Goal: Complete application form

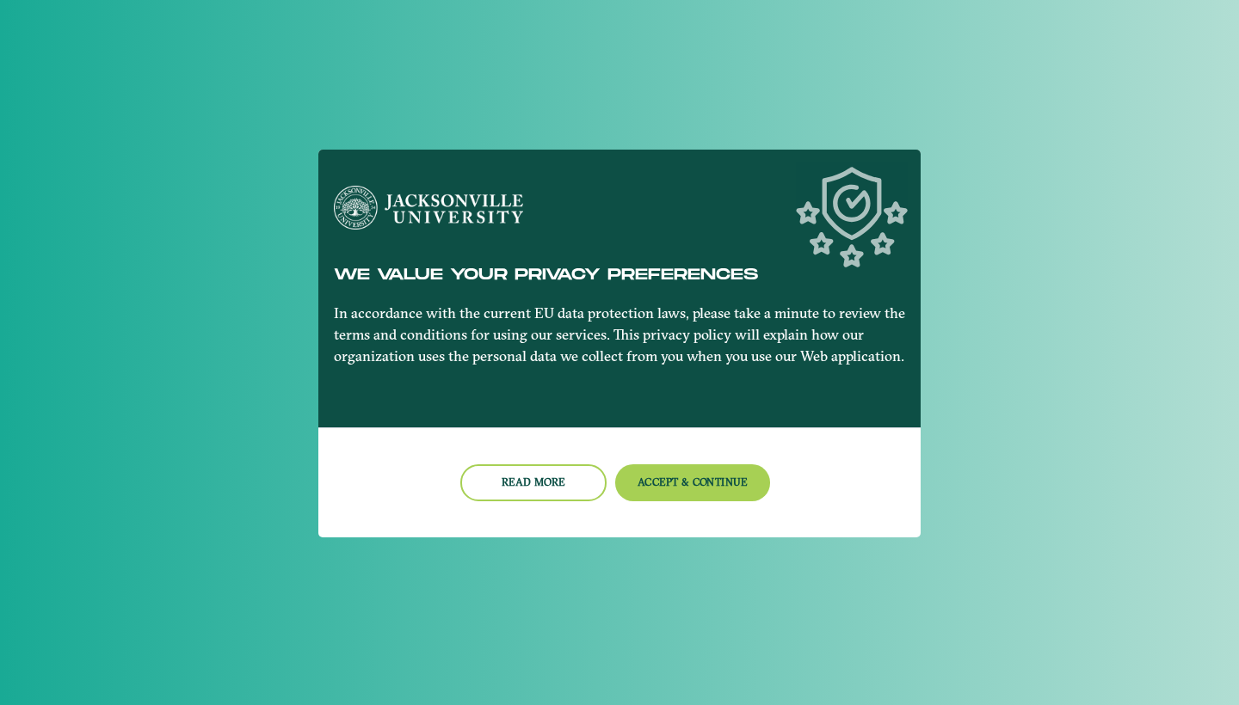
click at [641, 463] on nb-card-footer "Read more Accept & Continue" at bounding box center [619, 483] width 602 height 110
click at [641, 480] on button "Accept & Continue" at bounding box center [693, 483] width 156 height 37
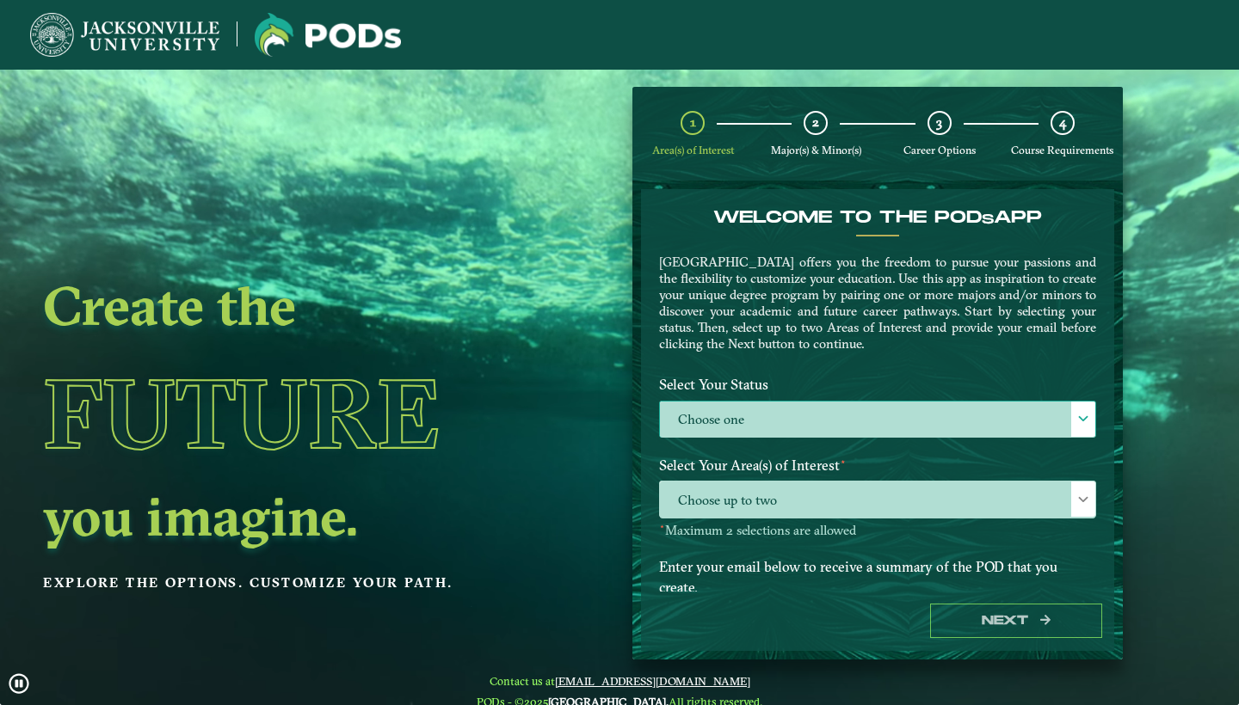
click at [840, 403] on label "Choose one" at bounding box center [877, 420] width 435 height 37
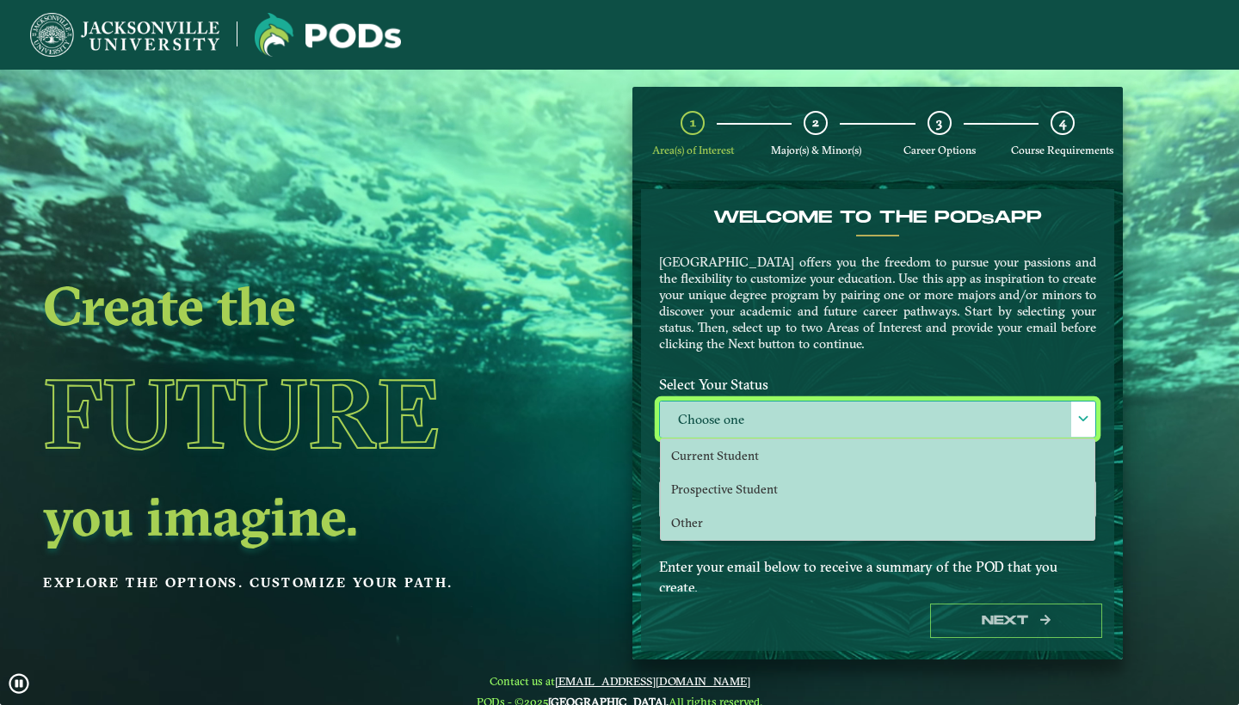
scroll to position [10, 77]
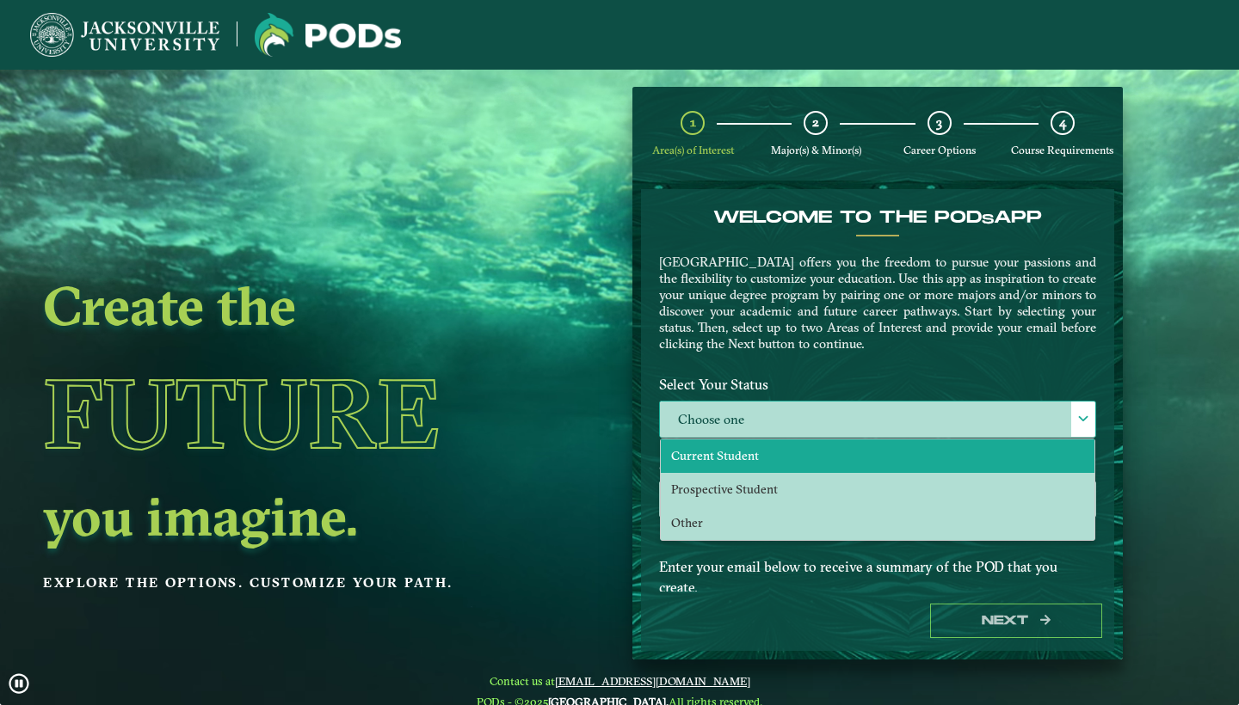
click at [792, 459] on li "Current Student" at bounding box center [878, 457] width 434 height 34
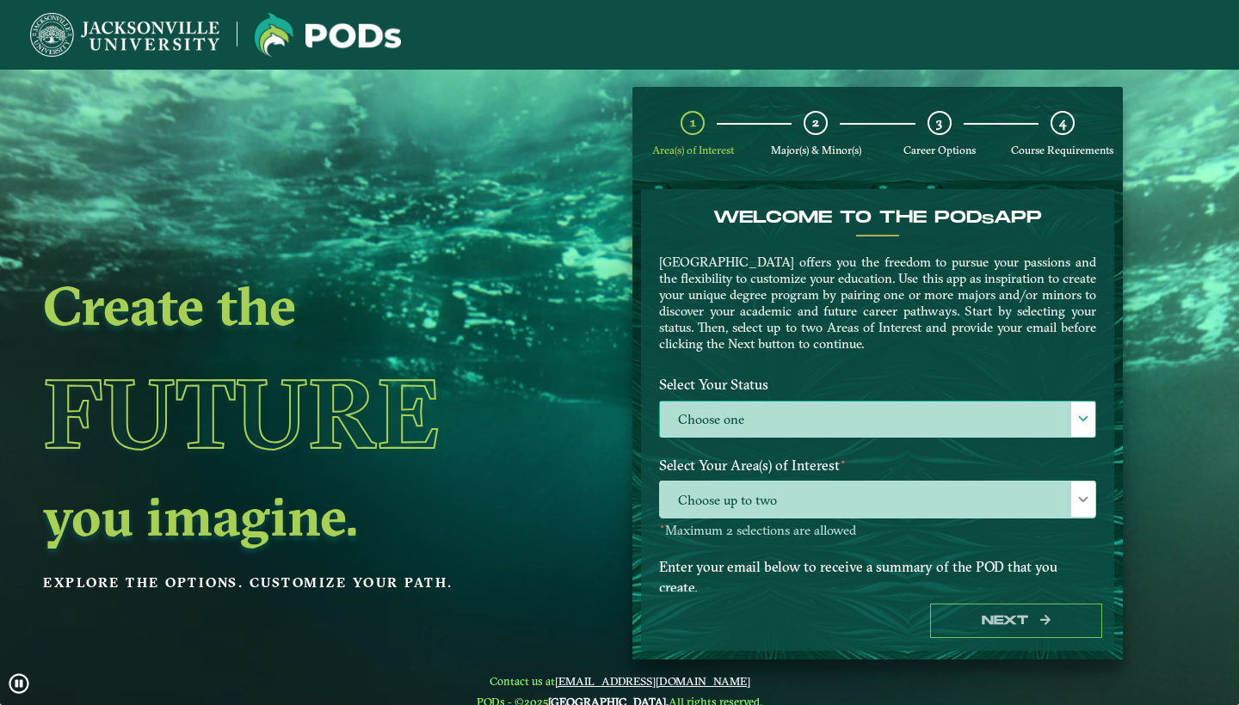
select select "[object Object]"
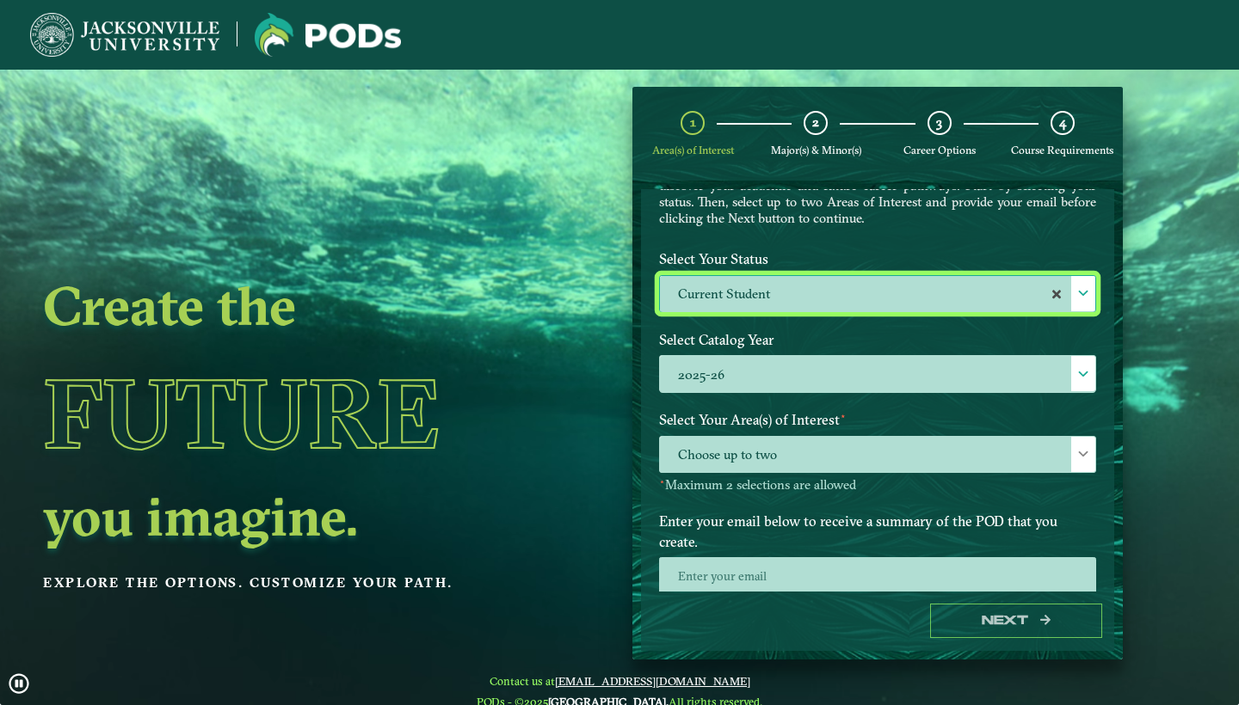
scroll to position [134, 0]
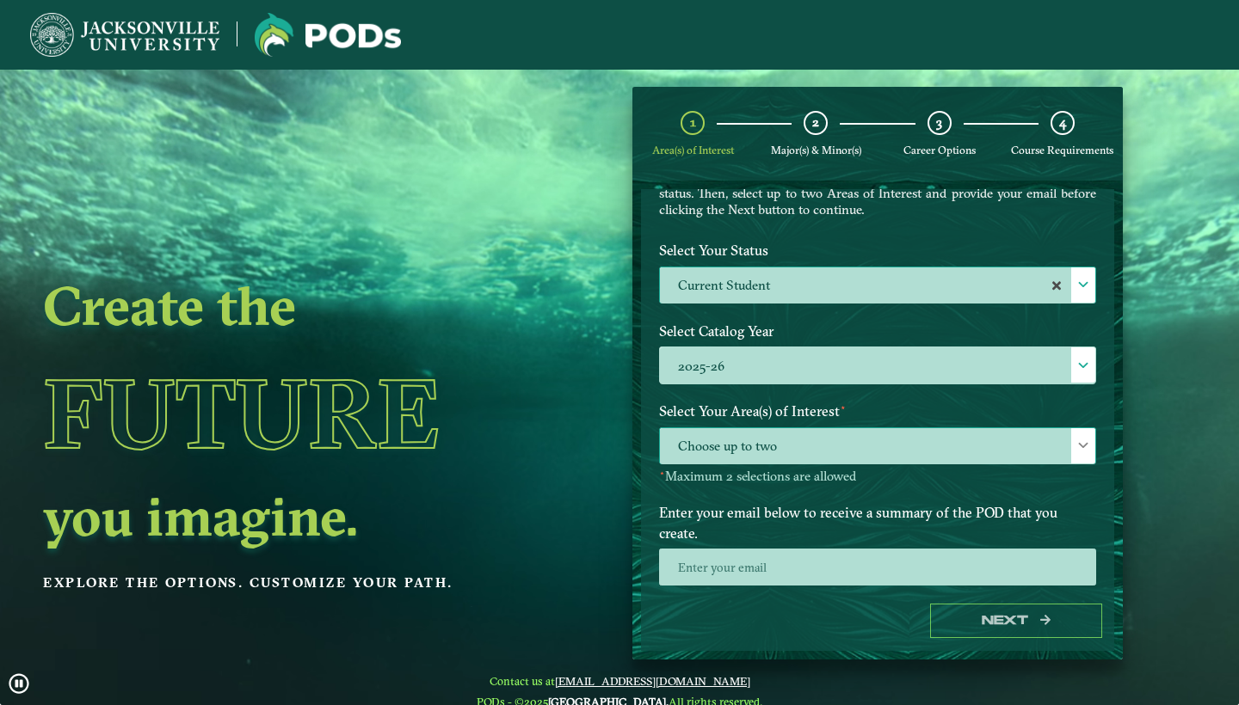
click at [758, 442] on span "Choose up to two" at bounding box center [877, 446] width 435 height 37
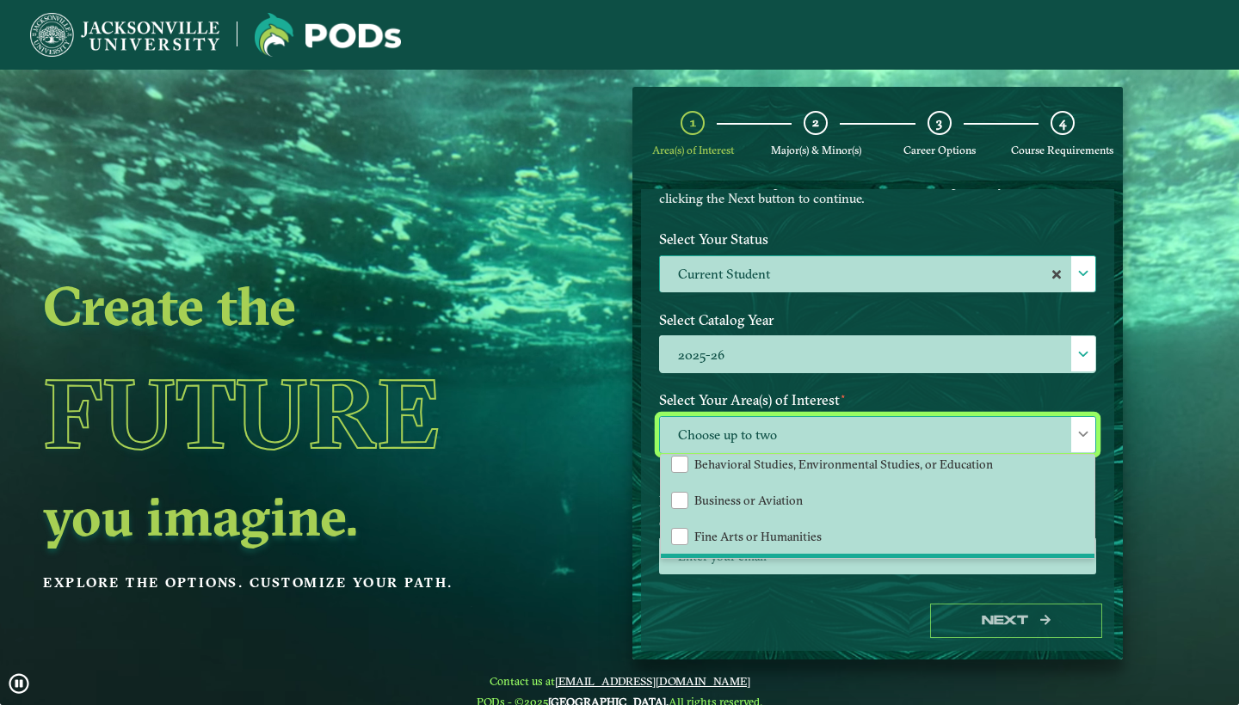
scroll to position [28, 0]
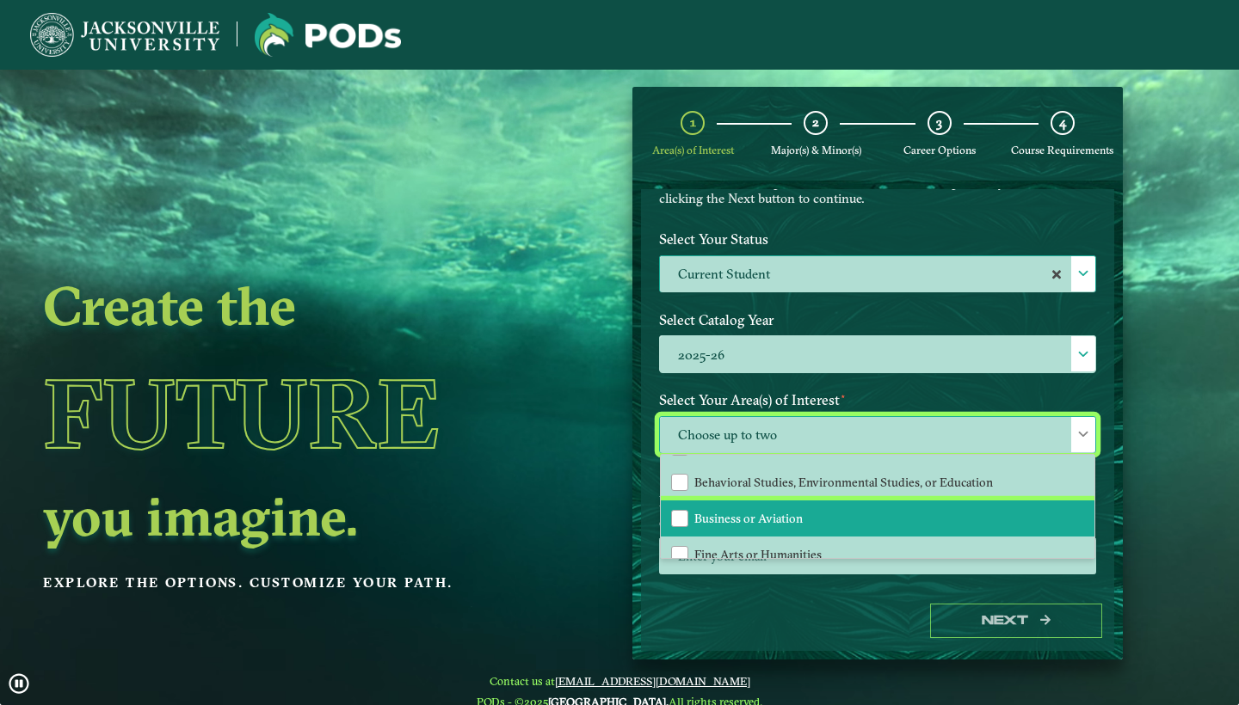
click at [788, 516] on span "Business or Aviation" at bounding box center [748, 518] width 108 height 15
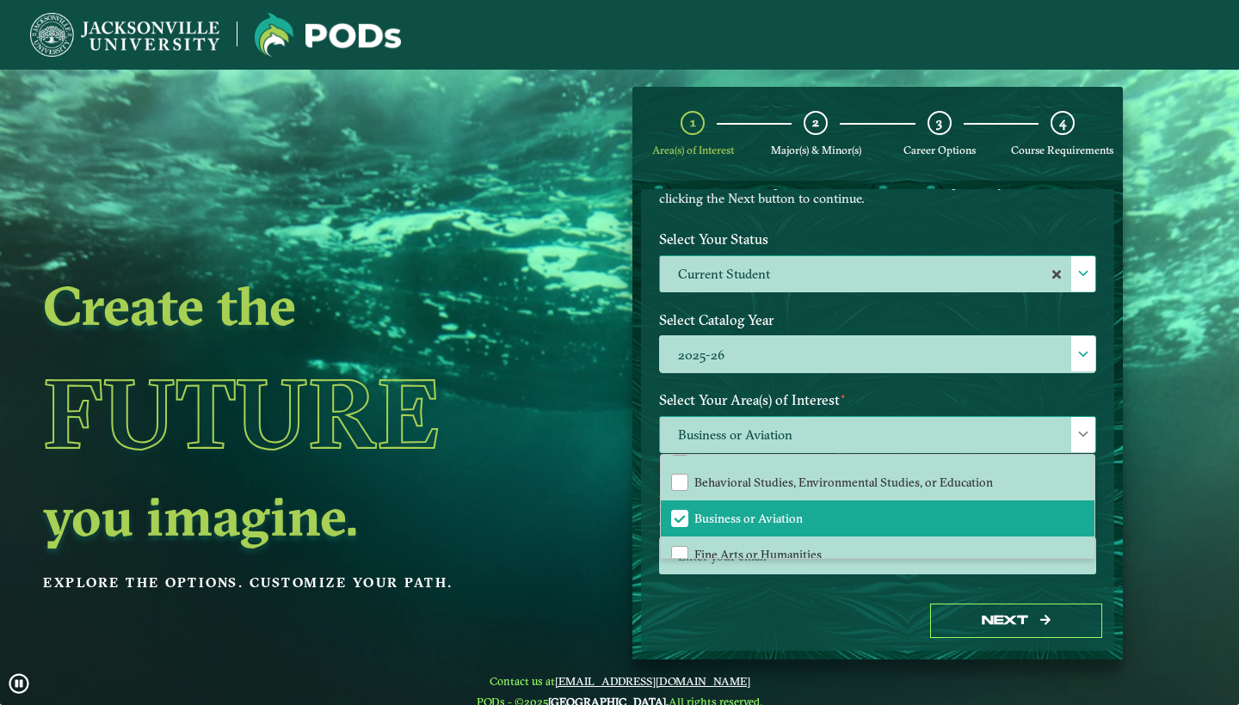
click at [1077, 428] on span at bounding box center [1083, 434] width 12 height 12
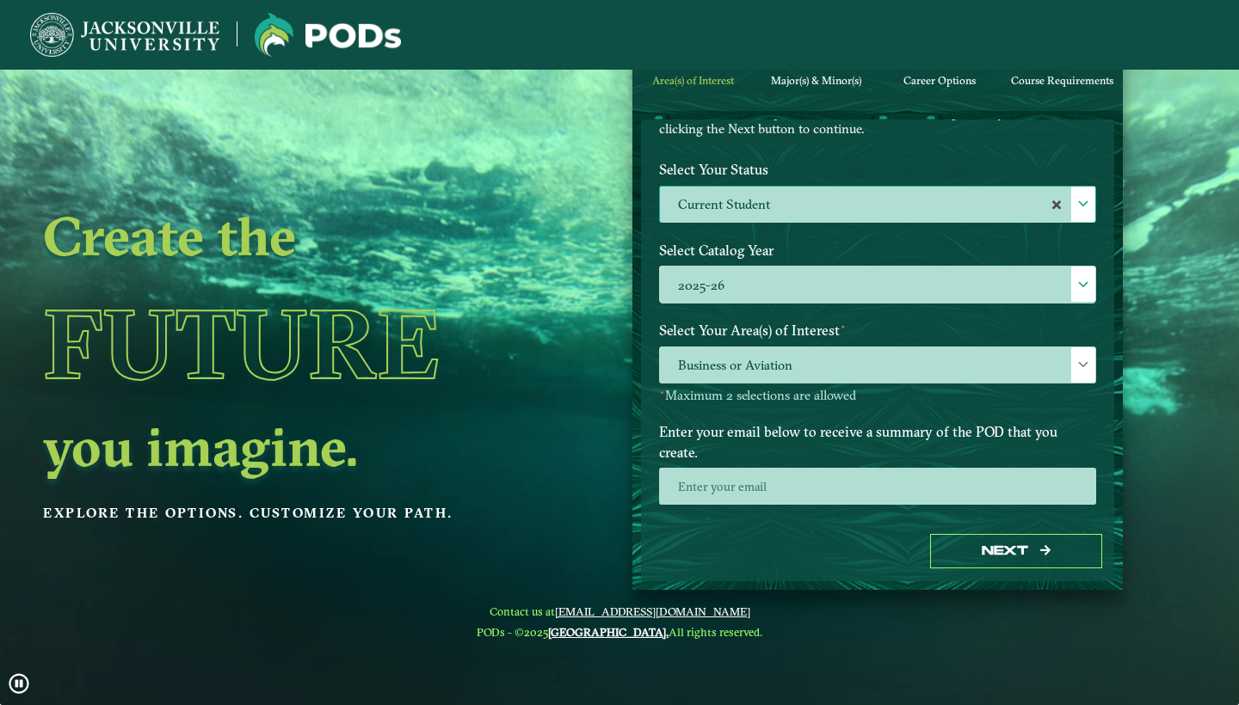
scroll to position [70, 0]
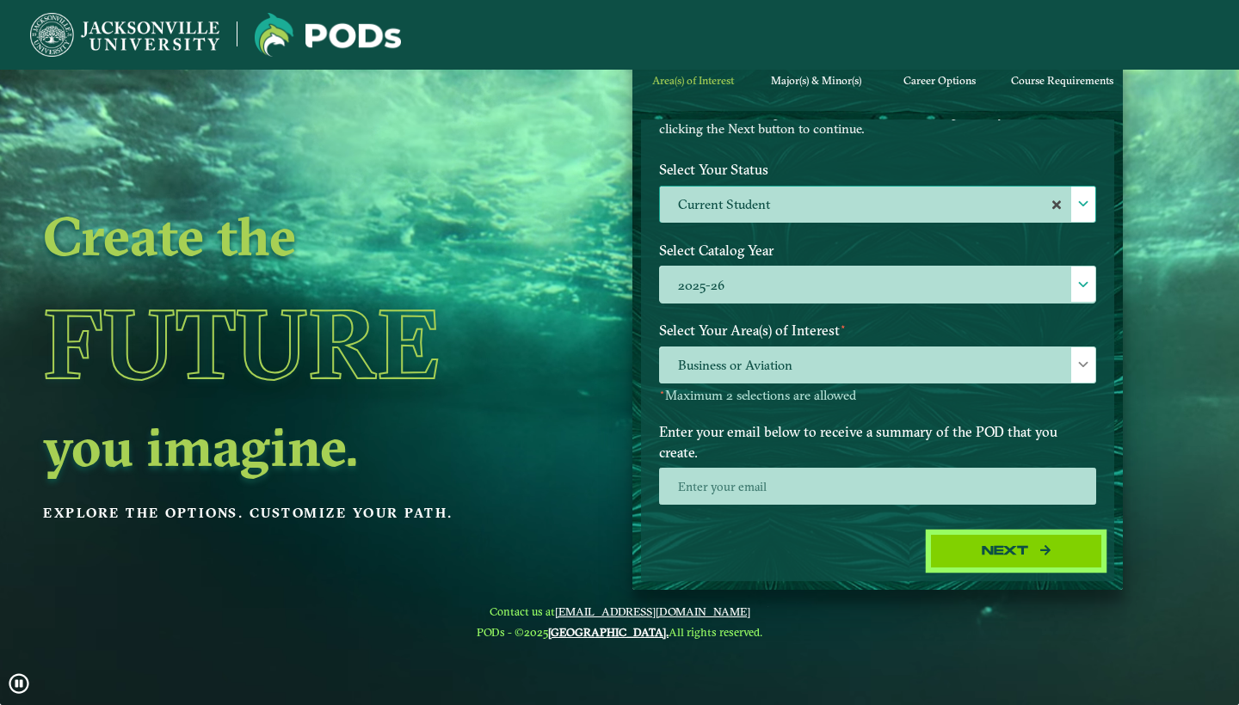
click at [980, 546] on button "Next" at bounding box center [1016, 551] width 172 height 35
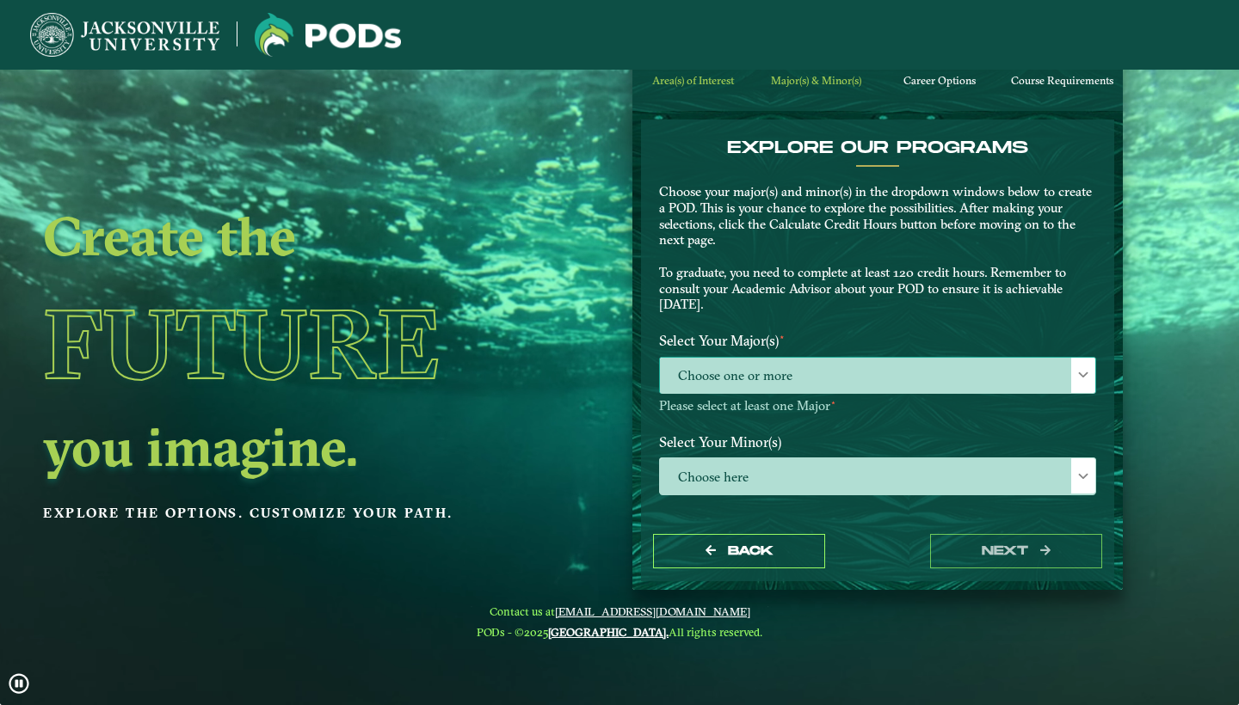
click at [818, 362] on span "Choose one or more" at bounding box center [877, 376] width 435 height 37
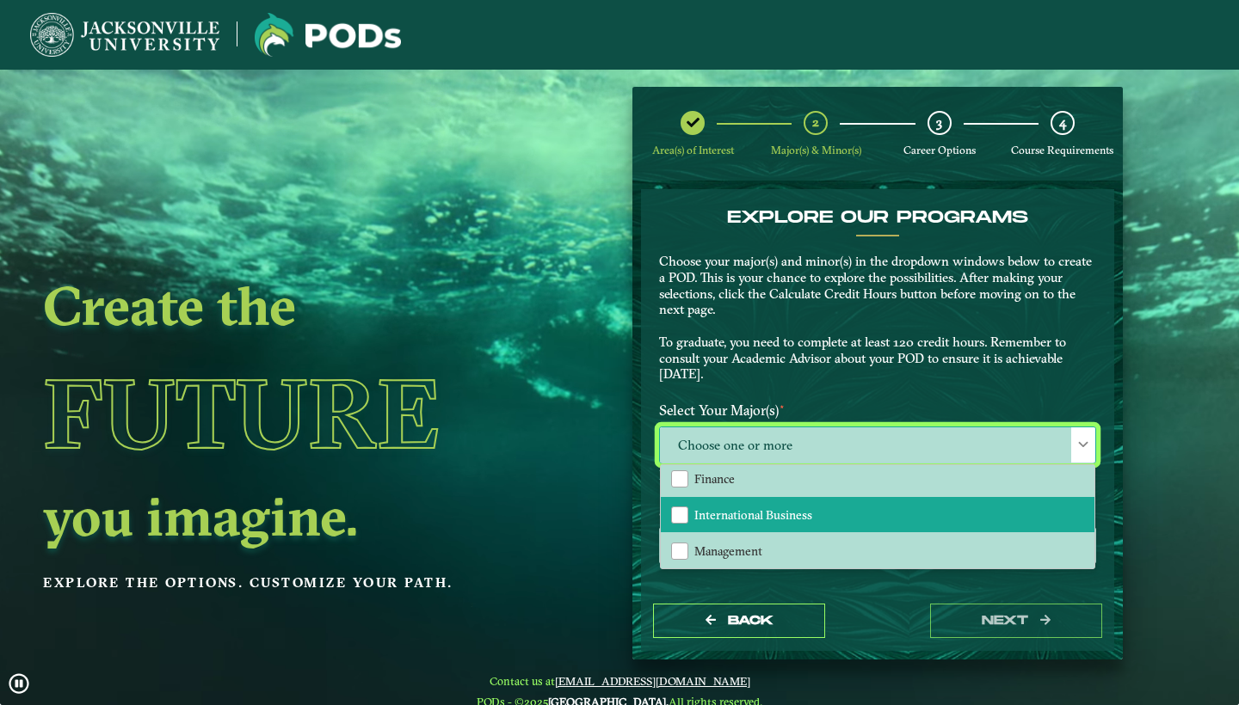
scroll to position [193, 0]
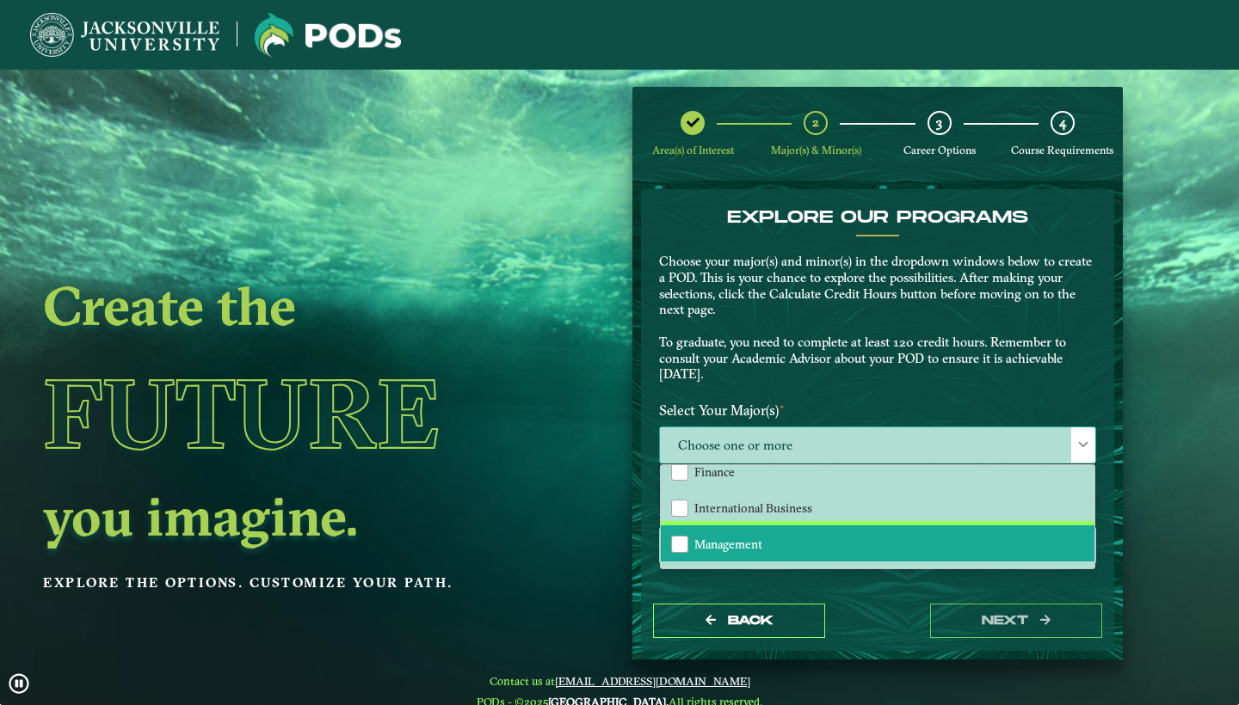
click at [756, 538] on span "Management" at bounding box center [728, 544] width 68 height 15
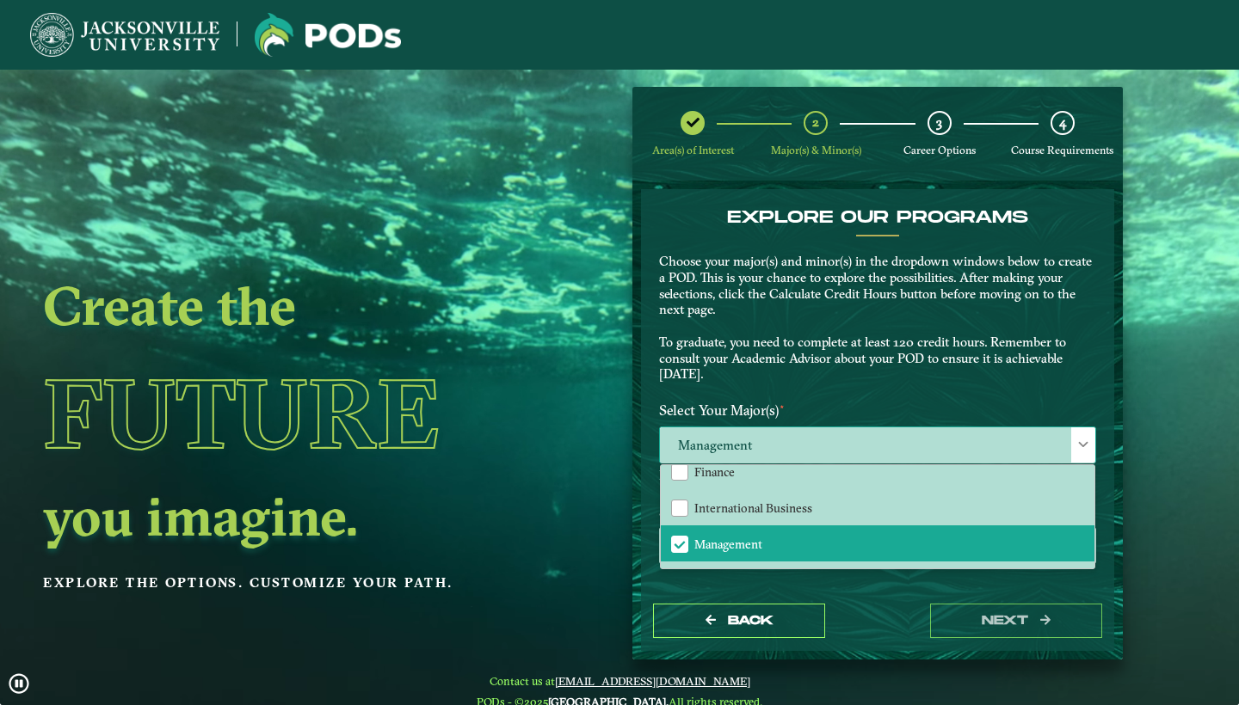
click at [1081, 446] on div at bounding box center [1083, 445] width 24 height 35
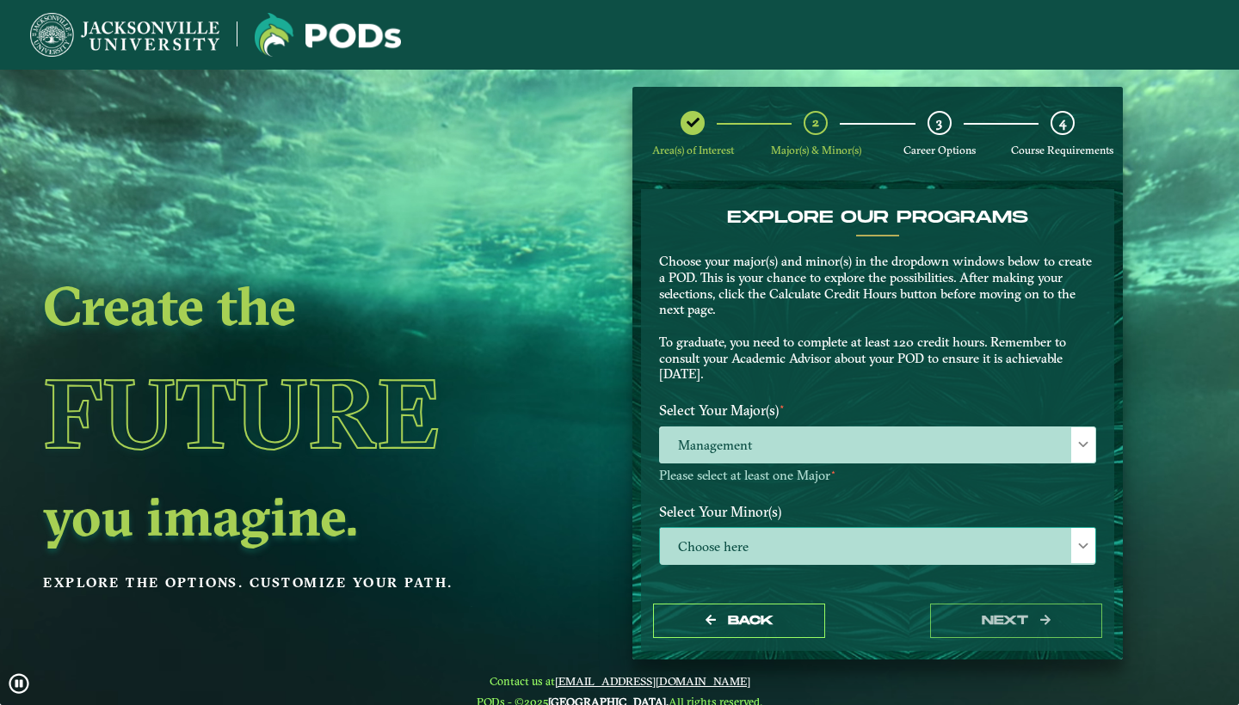
click at [877, 528] on span "Choose here" at bounding box center [877, 546] width 435 height 37
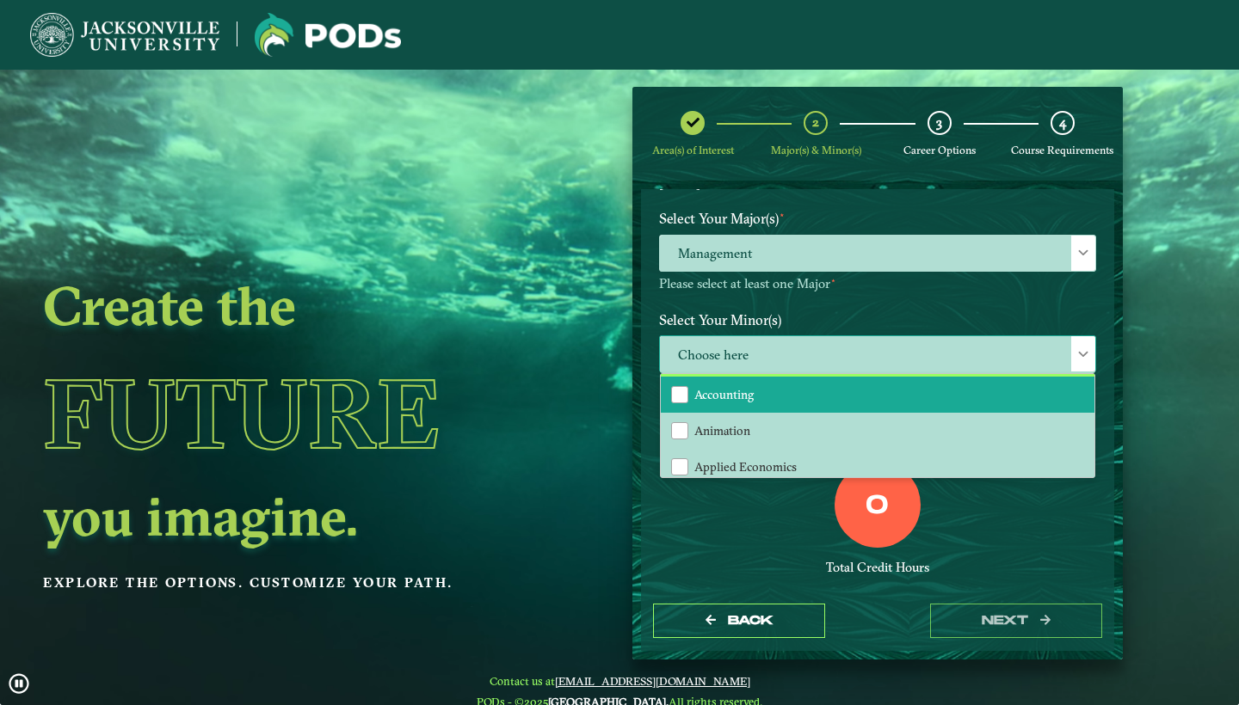
scroll to position [0, 0]
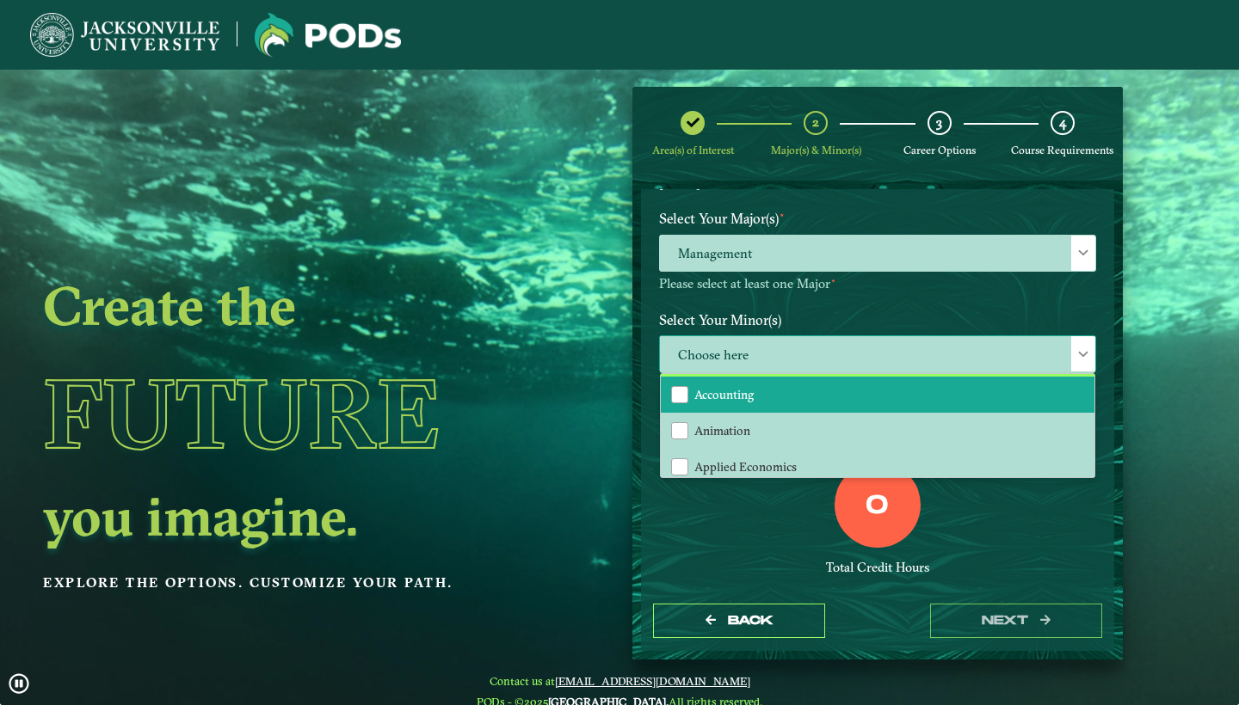
click at [855, 393] on li "Accounting" at bounding box center [878, 395] width 434 height 36
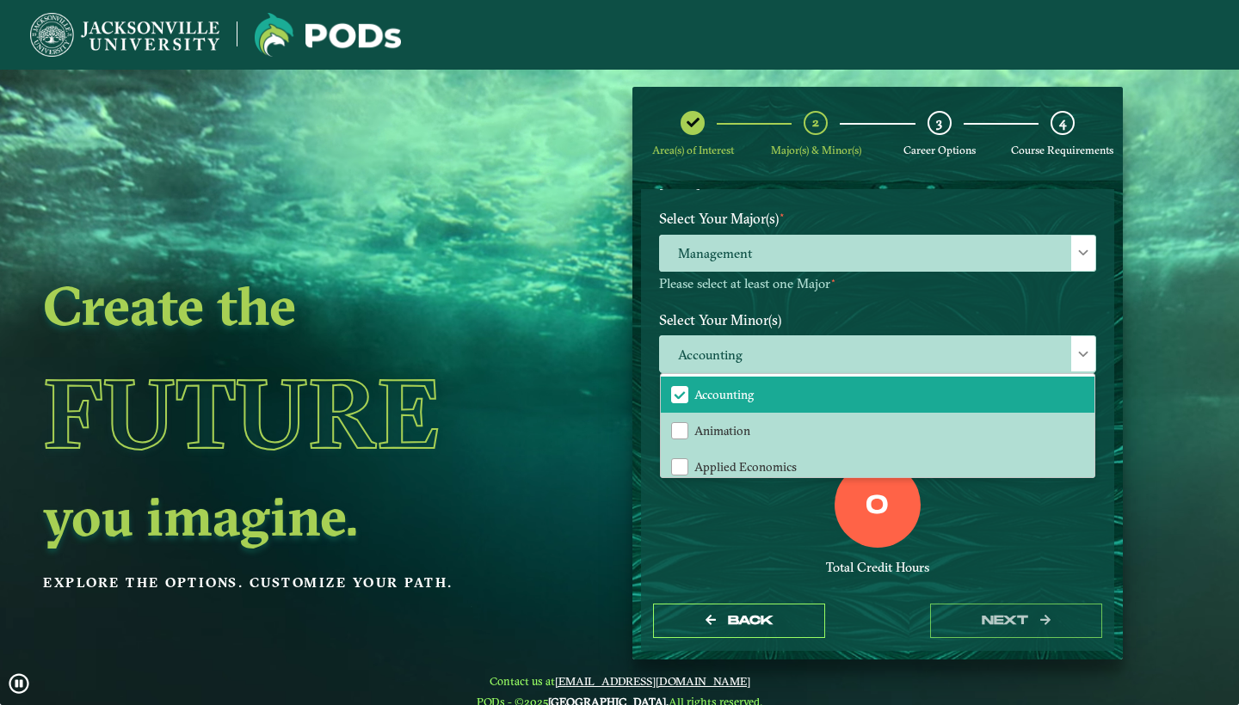
click at [1067, 563] on div "0 Total Credit Hours" at bounding box center [877, 535] width 463 height 146
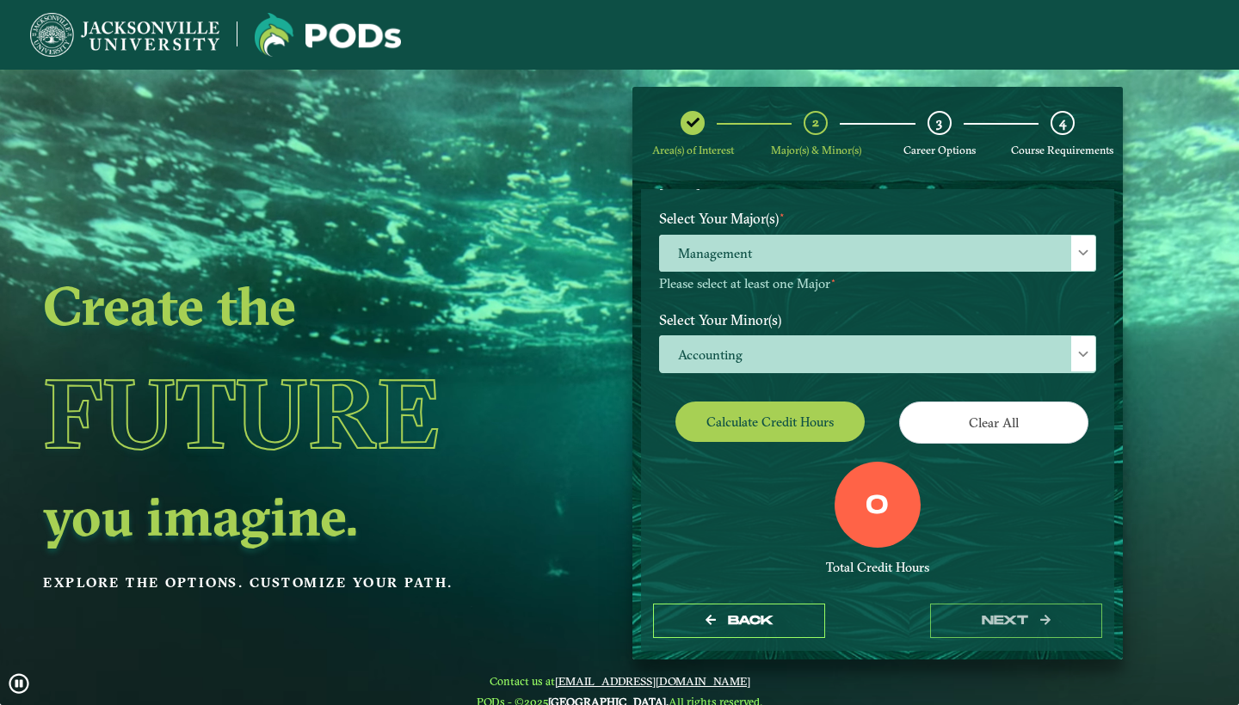
click at [776, 414] on button "Calculate credit hours" at bounding box center [769, 422] width 189 height 40
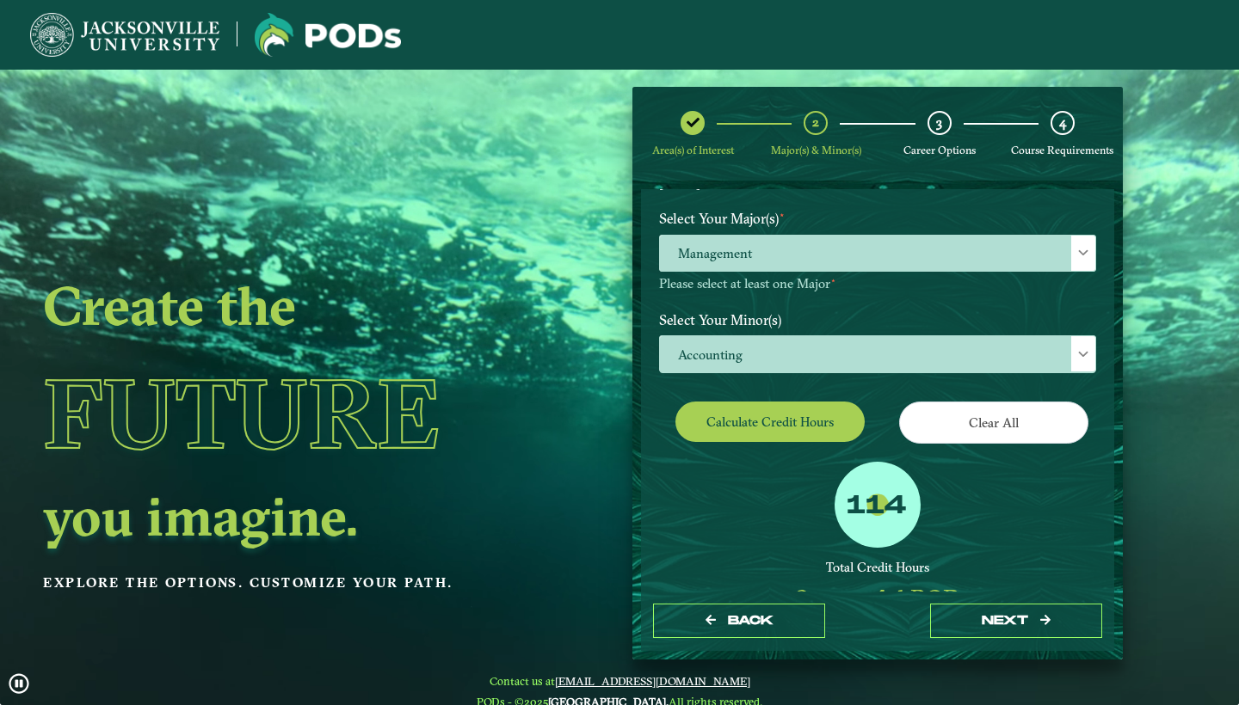
scroll to position [160, 0]
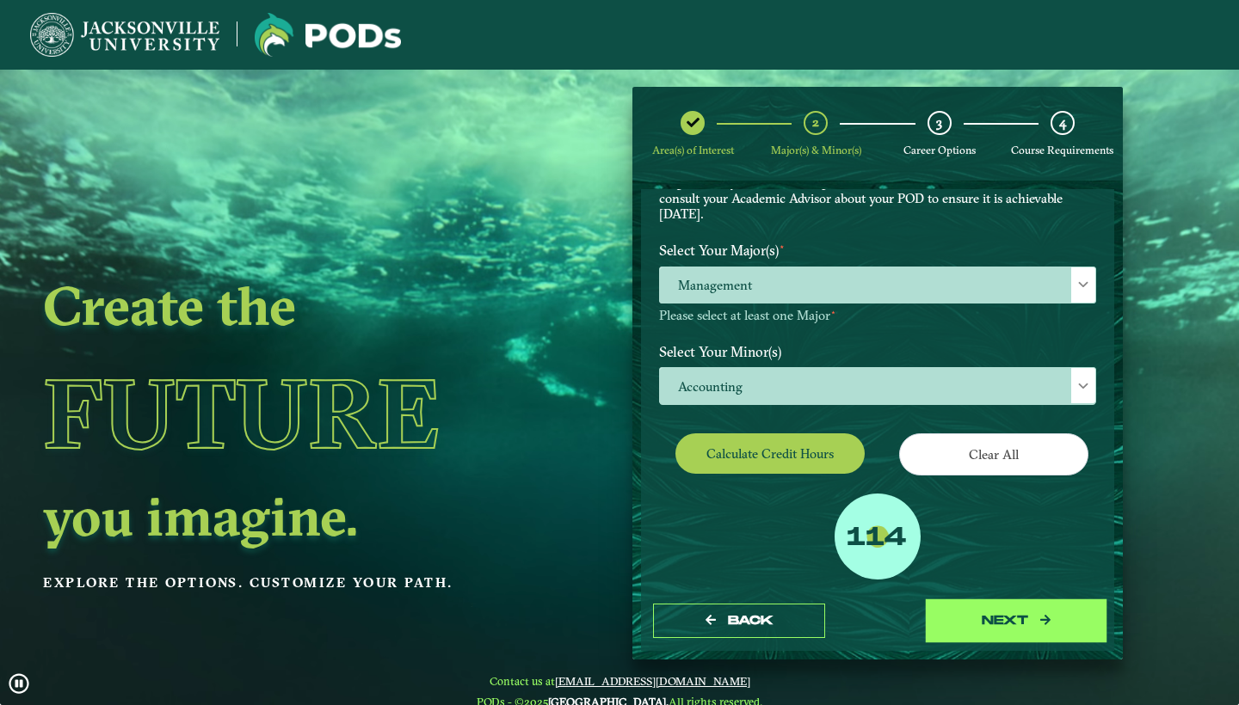
click at [1059, 619] on button "next" at bounding box center [1016, 621] width 172 height 35
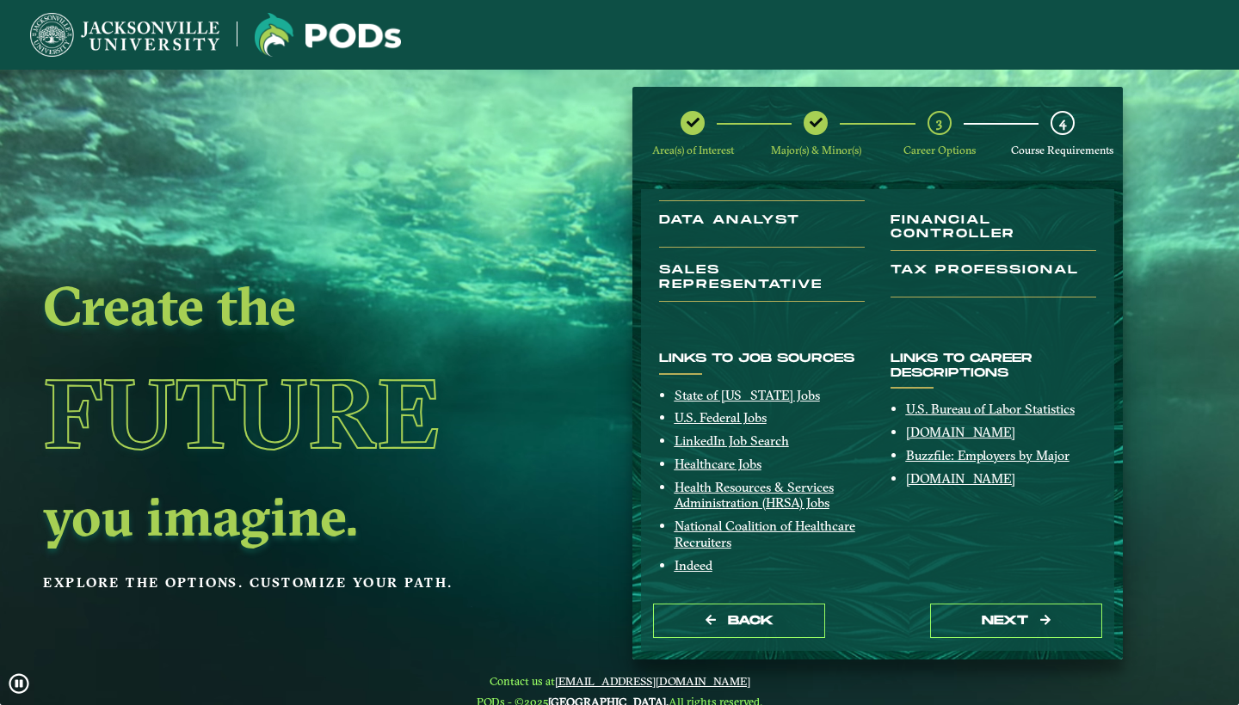
scroll to position [299, 0]
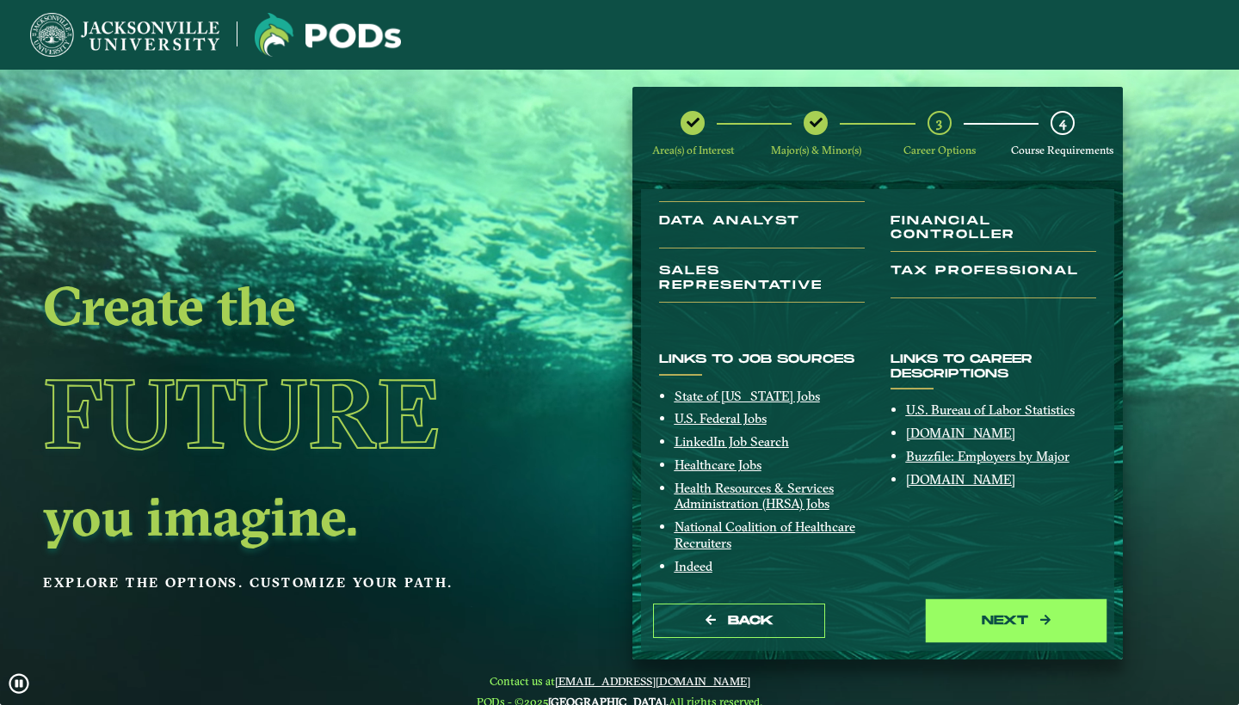
click at [1002, 607] on button "next" at bounding box center [1016, 621] width 172 height 35
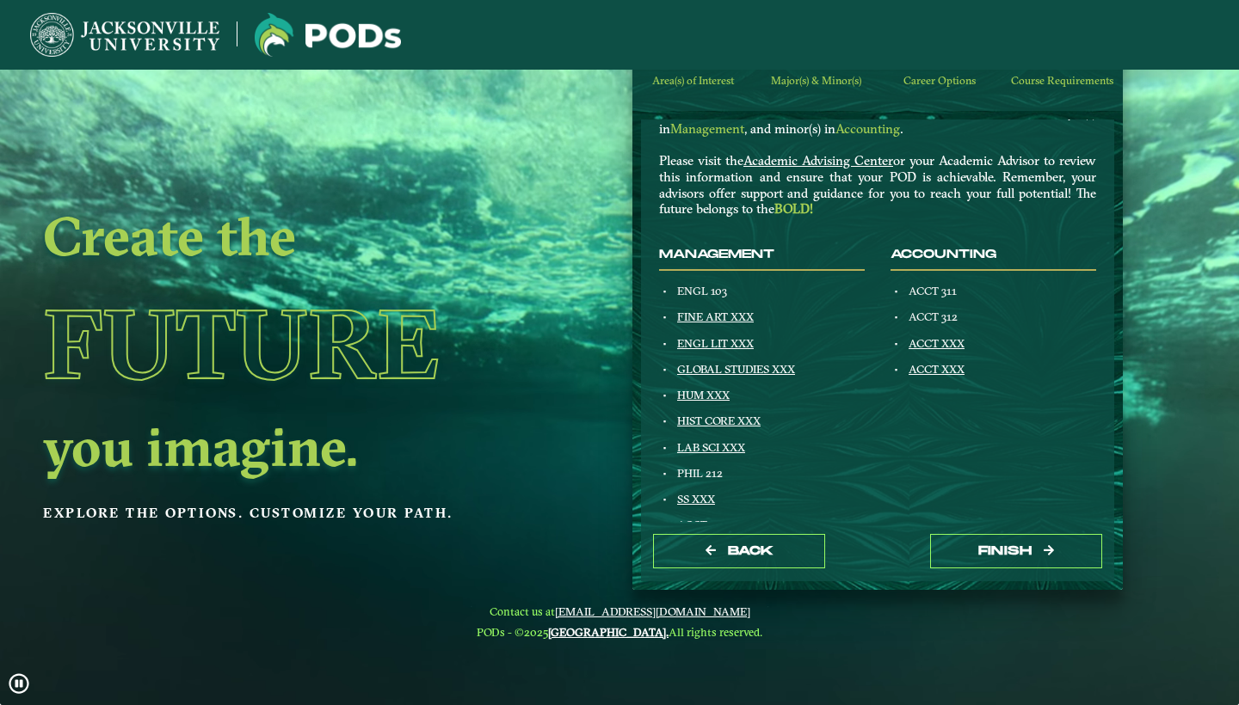
scroll to position [61, 0]
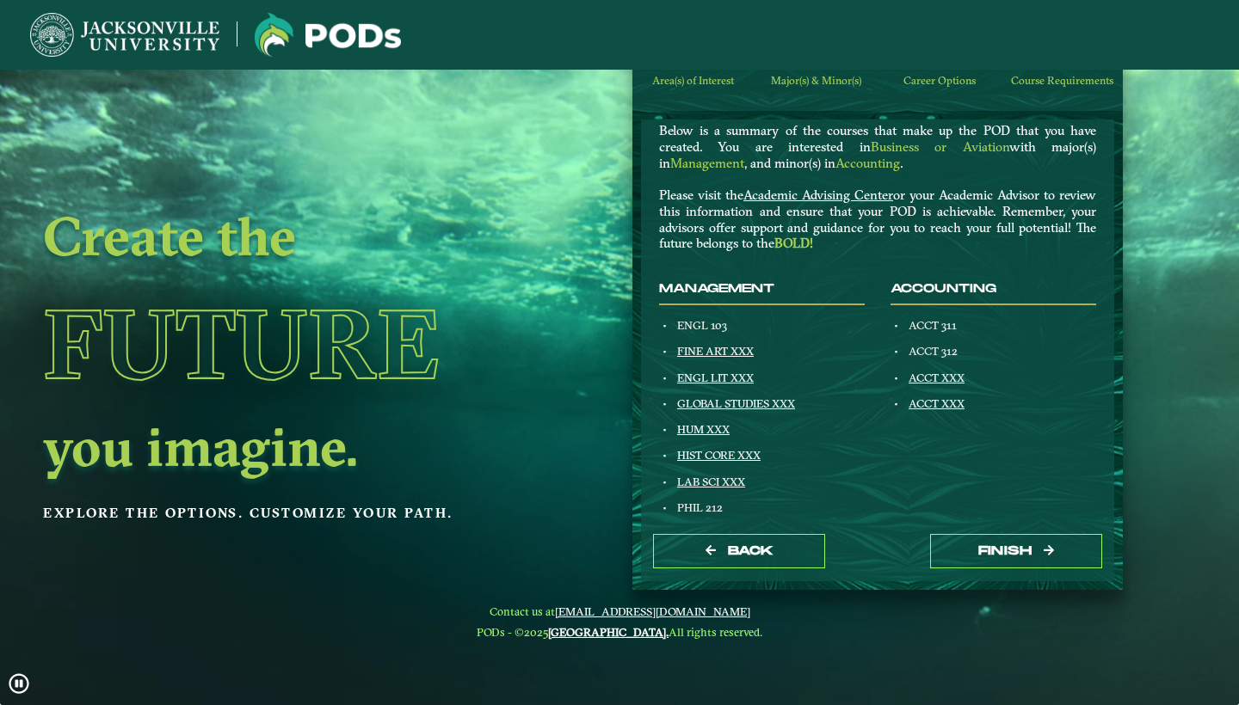
click at [715, 450] on link "HIST CORE XXX" at bounding box center [718, 455] width 83 height 14
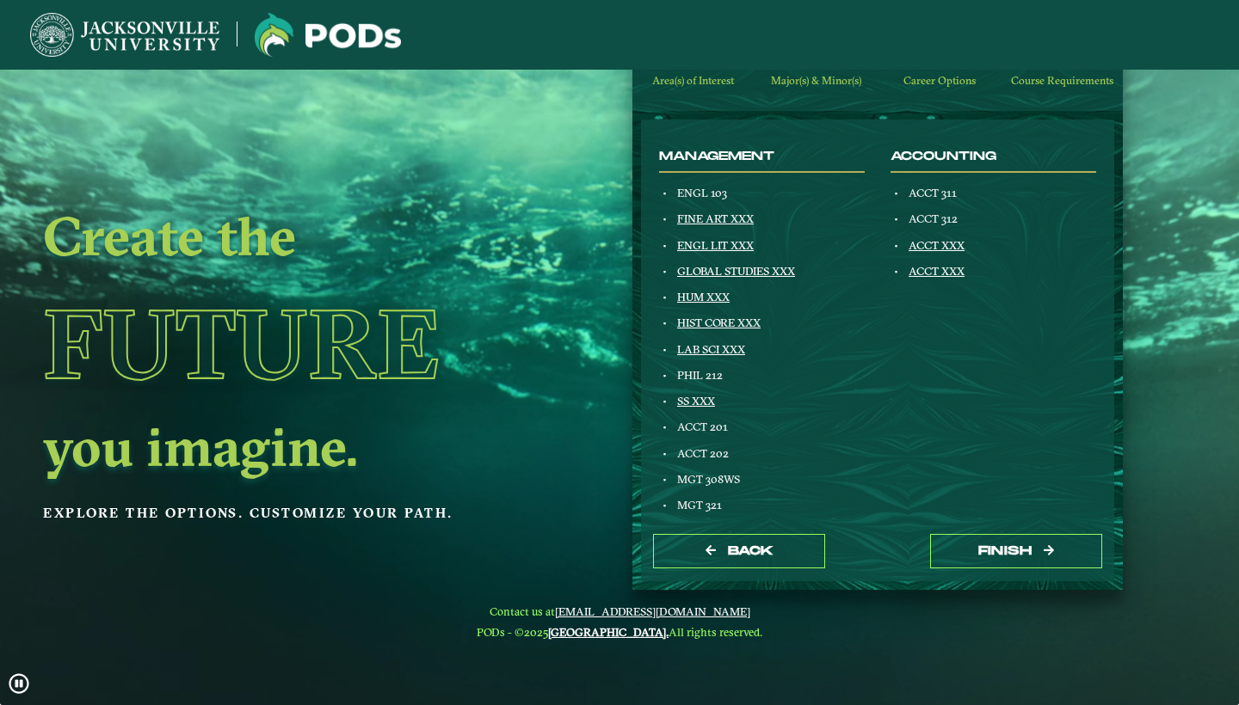
scroll to position [198, 0]
